Goal: Go to known website: Access a specific website the user already knows

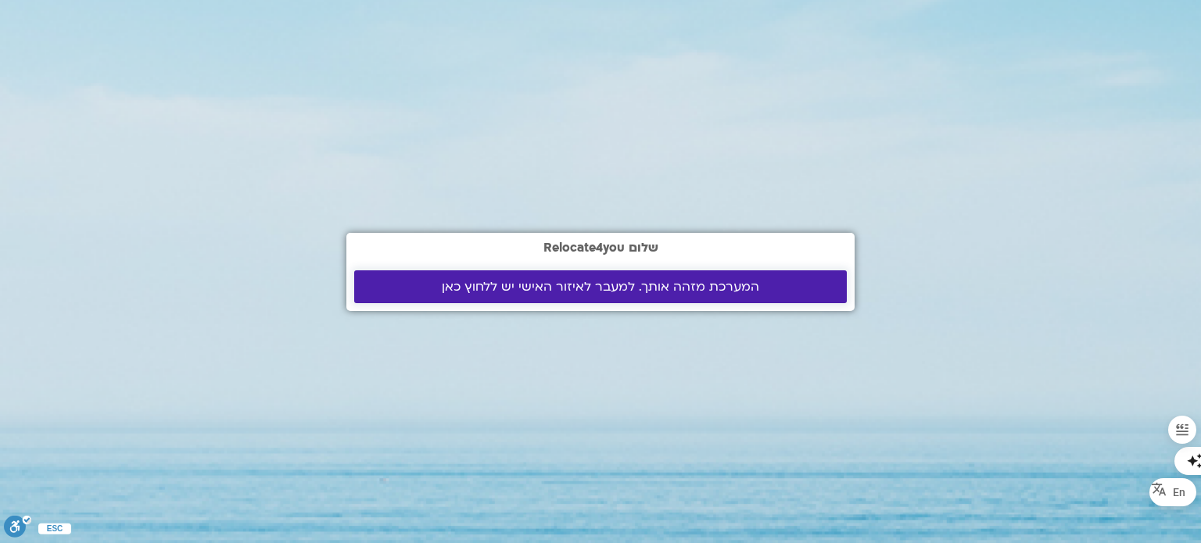
click at [447, 281] on span "המערכת מזהה אותך. למעבר לאיזור האישי יש ללחוץ כאן" at bounding box center [600, 287] width 317 height 14
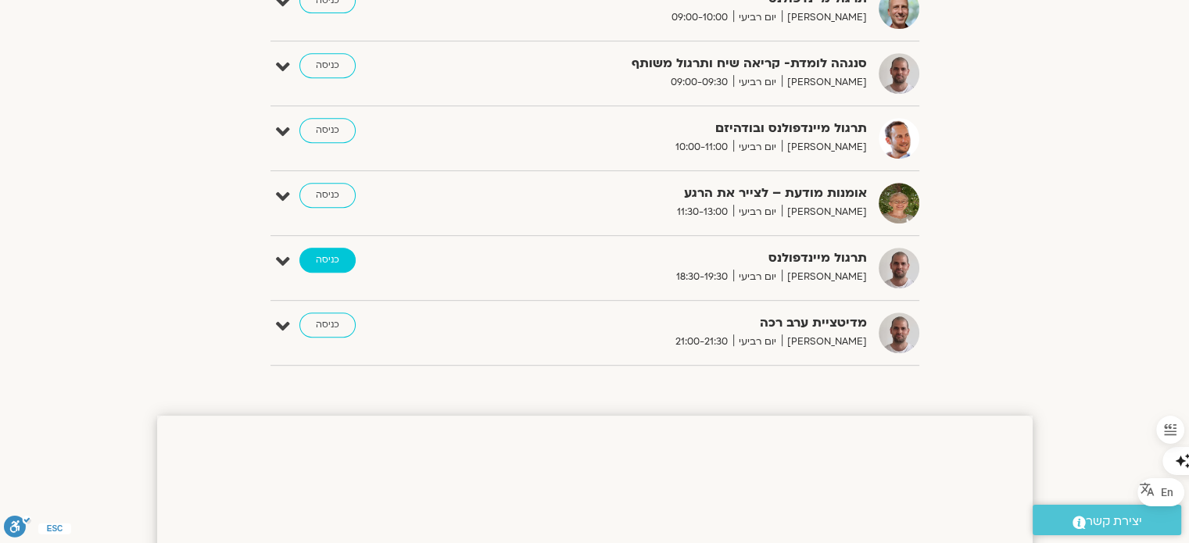
click at [323, 256] on link "כניסה" at bounding box center [327, 260] width 56 height 25
